Goal: Task Accomplishment & Management: Complete application form

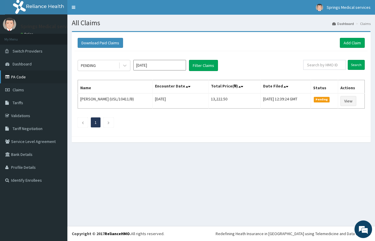
click at [22, 77] on link "PA Code" at bounding box center [33, 76] width 67 height 13
click at [22, 76] on link "PA Code" at bounding box center [33, 76] width 67 height 13
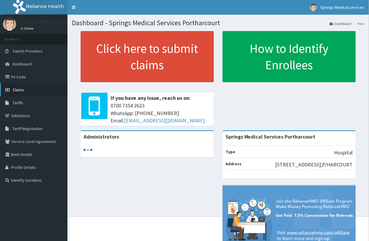
click at [21, 90] on span "Claims" at bounding box center [18, 89] width 11 height 5
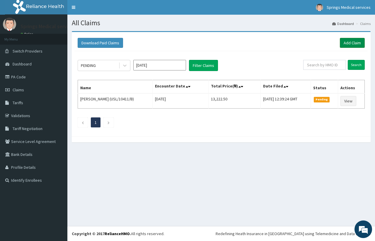
click at [354, 40] on link "Add Claim" at bounding box center [352, 43] width 25 height 10
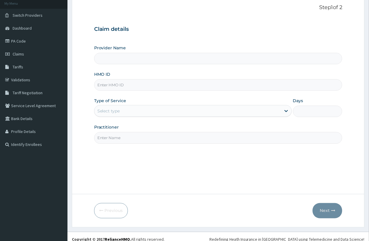
scroll to position [42, 0]
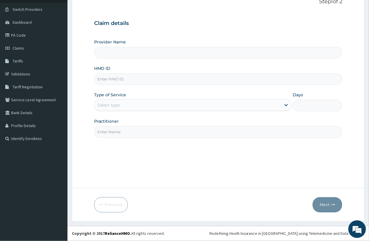
type input "Springs Medical Services Portharcourt"
click at [162, 81] on input "HMO ID" at bounding box center [218, 78] width 248 height 11
paste input "GMS/10079/B"
type input "GMS/10079/B"
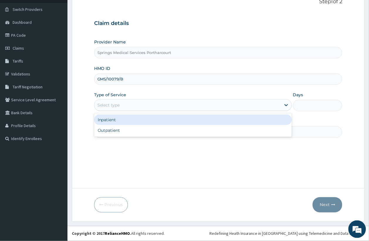
click at [112, 100] on div "Select type" at bounding box center [192, 105] width 197 height 12
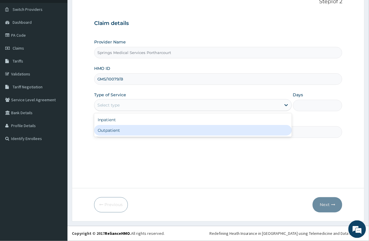
click at [116, 128] on div "Outpatient" at bounding box center [192, 130] width 197 height 11
type input "1"
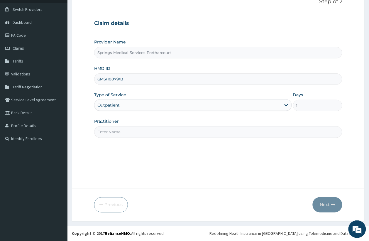
click at [122, 131] on input "Practitioner" at bounding box center [218, 131] width 248 height 11
type input "[PERSON_NAME]"
click at [333, 205] on icon "button" at bounding box center [333, 204] width 4 height 4
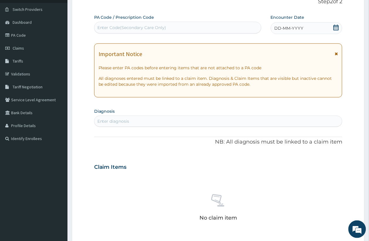
click at [113, 28] on div "Enter Code(Secondary Care Only)" at bounding box center [131, 28] width 69 height 6
paste input "PA/6C73A8"
type input "PA/6C73A8"
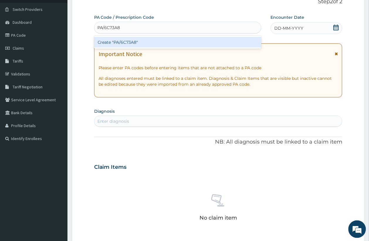
click at [122, 41] on div "Create "PA/6C73A8"" at bounding box center [177, 42] width 167 height 11
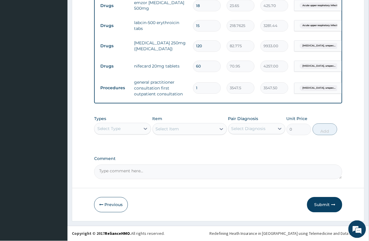
scroll to position [244, 0]
click at [321, 203] on button "Submit" at bounding box center [324, 204] width 35 height 15
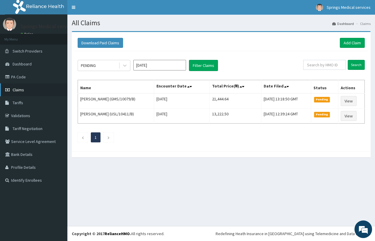
click at [23, 87] on span "Claims" at bounding box center [18, 89] width 11 height 5
click at [19, 88] on span "Claims" at bounding box center [18, 89] width 11 height 5
click at [355, 42] on link "Add Claim" at bounding box center [352, 43] width 25 height 10
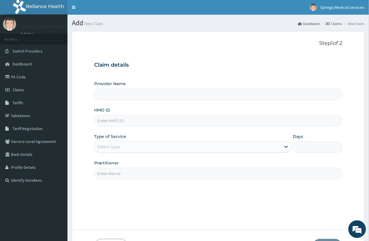
type input "Springs Medical Services Portharcourt"
click at [117, 121] on input "HMO ID" at bounding box center [218, 120] width 248 height 11
type input "FWN/10024/A"
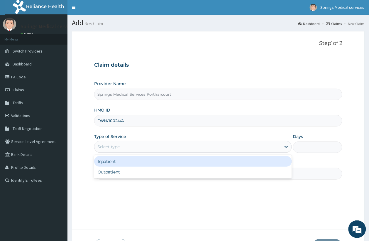
click at [157, 148] on div "Select type" at bounding box center [187, 146] width 186 height 9
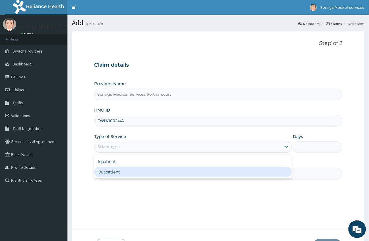
click at [135, 176] on div "Outpatient" at bounding box center [192, 171] width 197 height 11
type input "1"
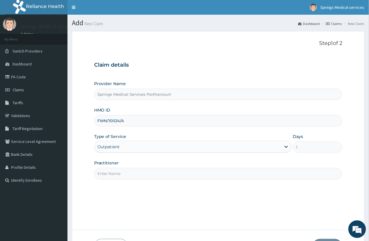
drag, startPoint x: 272, startPoint y: 177, endPoint x: 258, endPoint y: 177, distance: 13.5
click at [272, 177] on input "Practitioner" at bounding box center [218, 173] width 248 height 11
type input "[PERSON_NAME]"
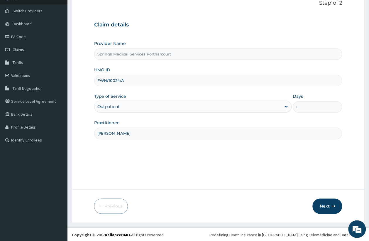
scroll to position [42, 0]
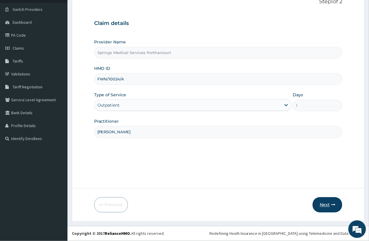
click at [330, 205] on button "Next" at bounding box center [327, 204] width 30 height 15
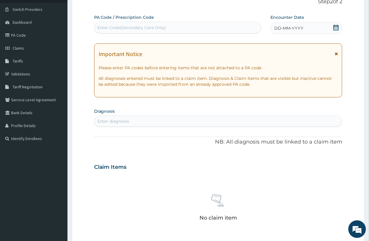
click at [335, 28] on icon at bounding box center [336, 28] width 6 height 6
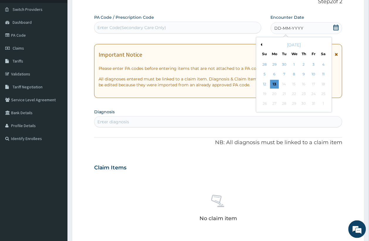
click at [262, 44] on div "[DATE]" at bounding box center [293, 45] width 71 height 6
click at [261, 44] on button "Previous Month" at bounding box center [260, 44] width 3 height 3
click at [313, 75] on div "8" at bounding box center [313, 74] width 9 height 9
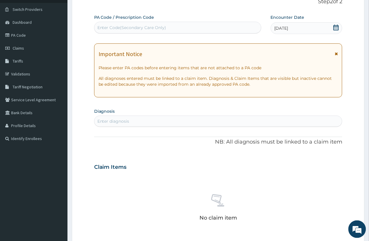
click at [115, 122] on div "Enter diagnosis" at bounding box center [113, 121] width 32 height 6
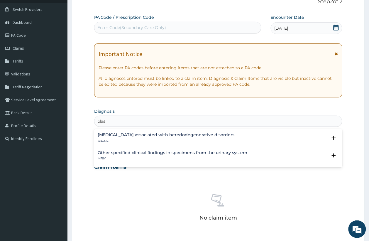
type input "plasm"
